Goal: Book appointment/travel/reservation

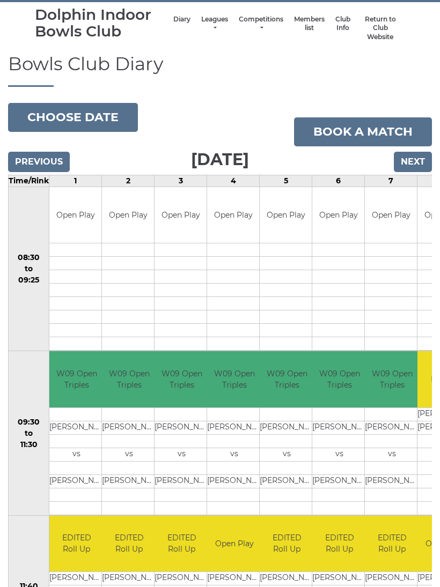
scroll to position [46, 0]
click at [87, 116] on button "Choose date" at bounding box center [73, 117] width 130 height 29
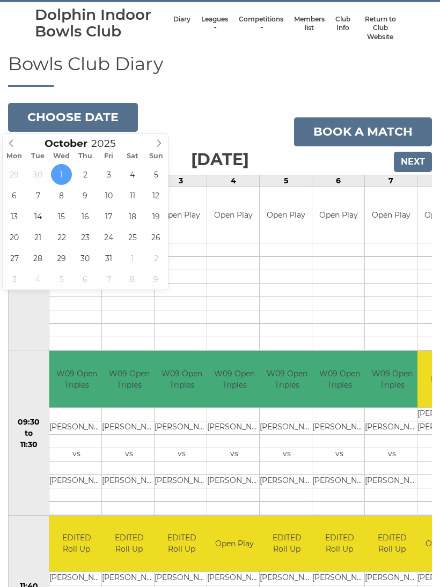
type input "2025-10-15"
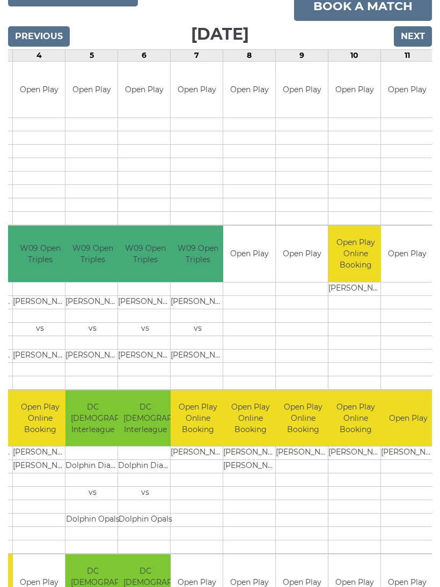
scroll to position [0, 194]
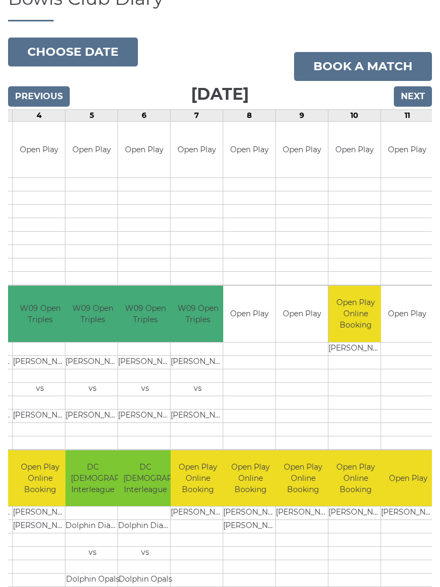
click at [80, 50] on button "Choose date" at bounding box center [73, 52] width 130 height 29
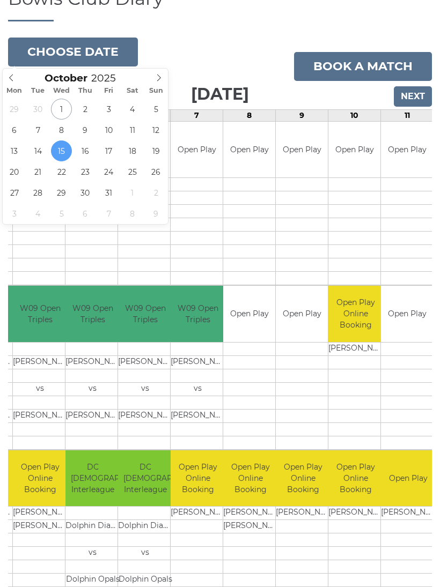
scroll to position [112, 0]
type input "2025-10-16"
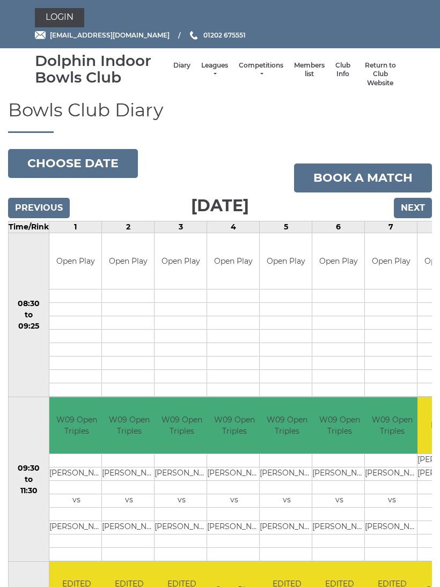
scroll to position [46, 0]
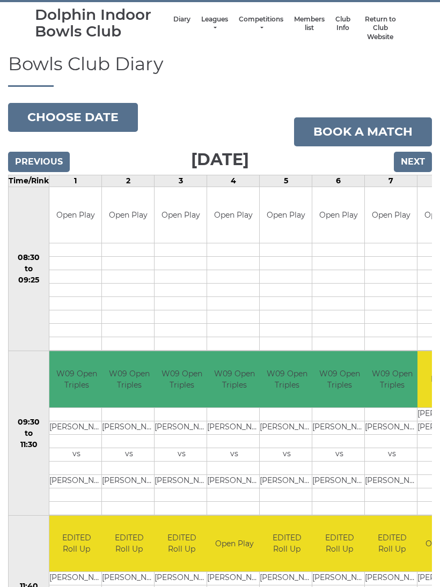
click at [86, 117] on button "Choose date" at bounding box center [73, 117] width 130 height 29
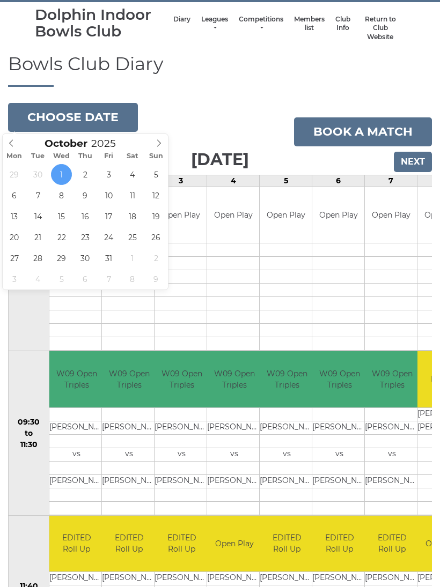
type input "[DATE]"
